Goal: Task Accomplishment & Management: Manage account settings

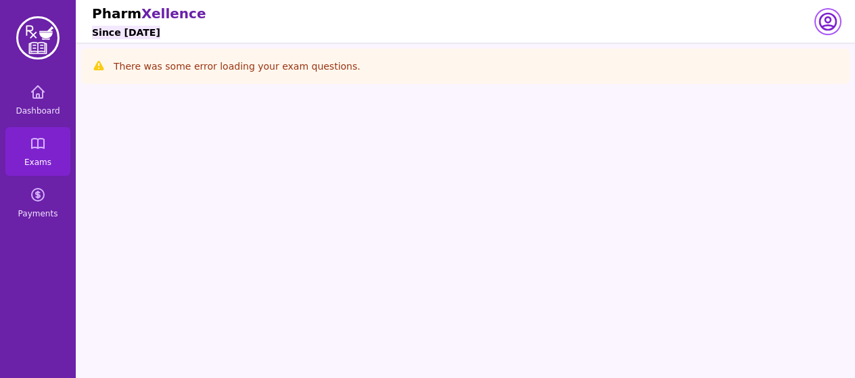
click at [828, 28] on icon "button" at bounding box center [829, 22] width 22 height 22
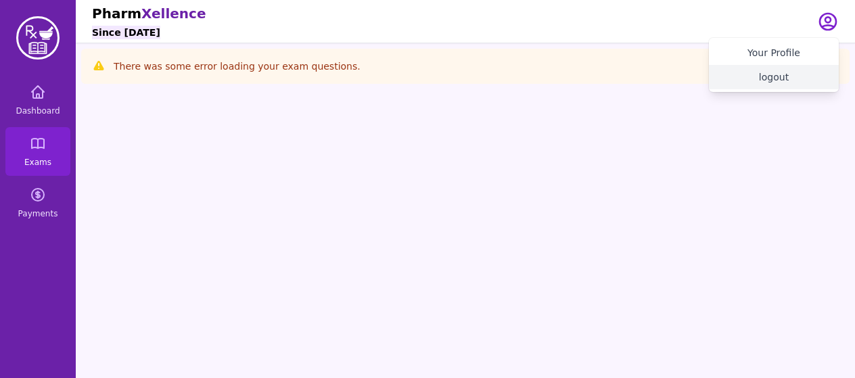
click at [778, 76] on button "logout" at bounding box center [774, 77] width 130 height 24
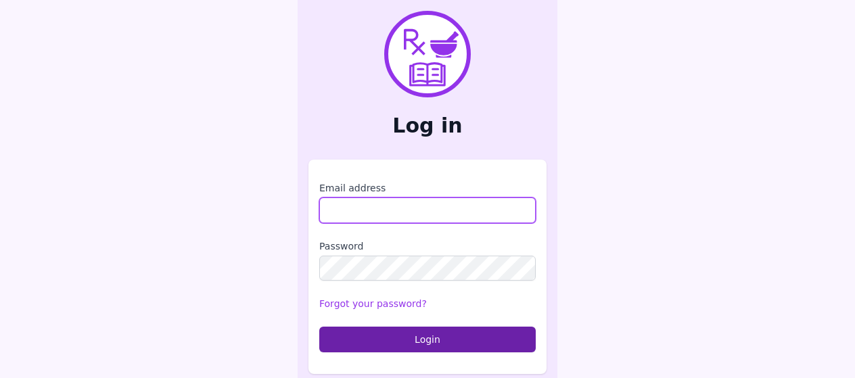
type input "**********"
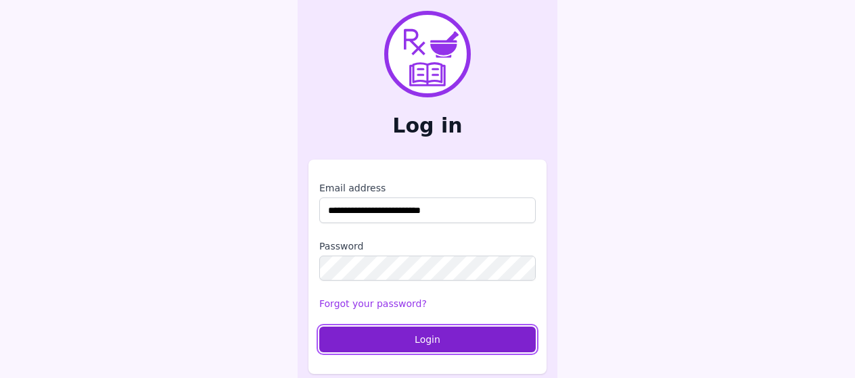
click at [365, 343] on button "Login" at bounding box center [427, 340] width 217 height 26
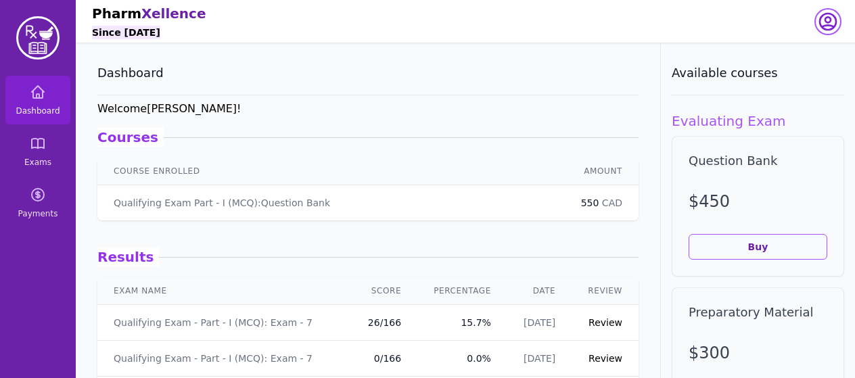
click at [828, 28] on icon "button" at bounding box center [829, 22] width 22 height 22
click at [776, 79] on button "logout" at bounding box center [774, 77] width 130 height 24
